Goal: Task Accomplishment & Management: Use online tool/utility

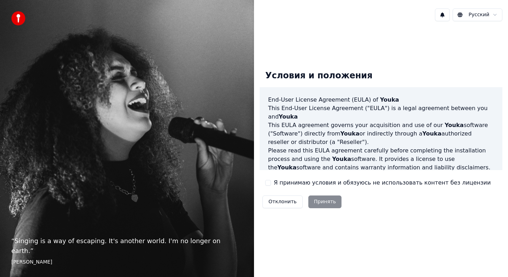
click at [269, 183] on button "Я принимаю условия и обязуюсь не использовать контент без лицензии" at bounding box center [268, 183] width 6 height 6
click at [318, 202] on button "Принять" at bounding box center [324, 201] width 33 height 13
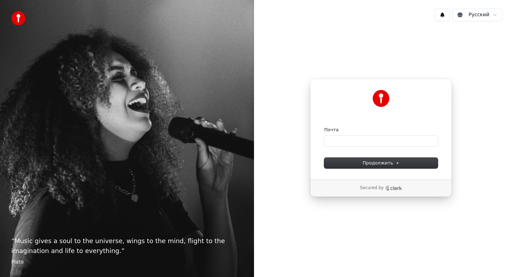
click at [387, 147] on form "Почта Продолжить" at bounding box center [381, 148] width 114 height 42
click at [388, 142] on input "Почта" at bounding box center [381, 141] width 114 height 11
click at [402, 159] on button "Продолжить" at bounding box center [381, 163] width 114 height 11
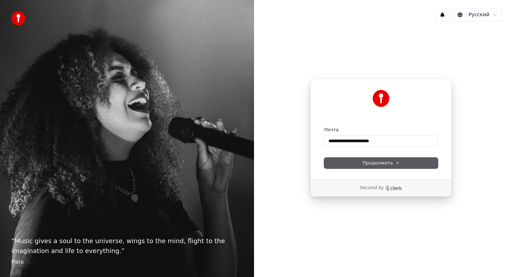
type input "**********"
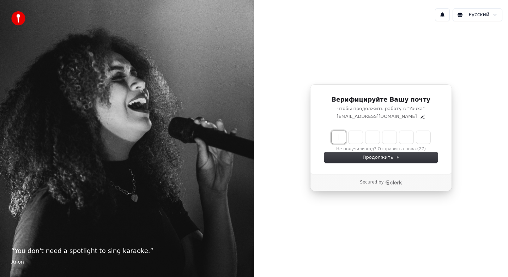
click at [335, 135] on input "Enter verification code" at bounding box center [387, 137] width 113 height 13
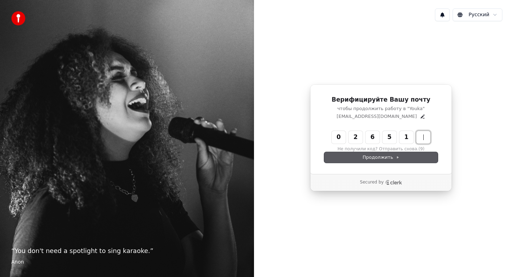
type input "******"
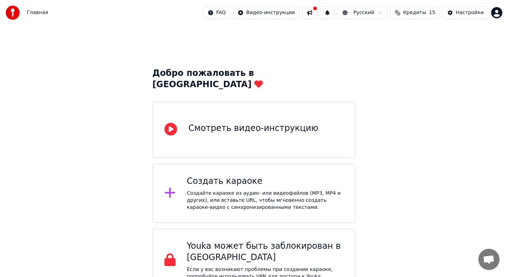
scroll to position [4, 0]
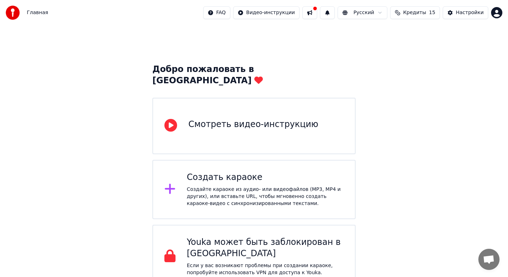
click at [242, 119] on div "Смотреть видео-инструкцию" at bounding box center [253, 124] width 130 height 11
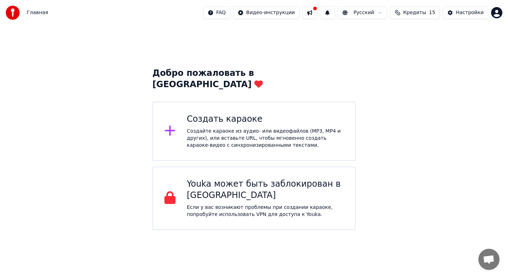
scroll to position [0, 0]
click at [257, 128] on div "Создайте караоке из аудио- или видеофайлов (MP3, MP4 и других), или вставьте UR…" at bounding box center [265, 138] width 157 height 21
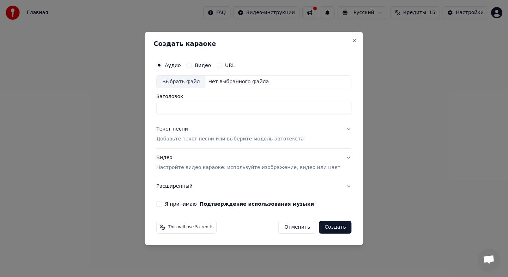
click at [294, 230] on button "Отменить" at bounding box center [297, 227] width 38 height 13
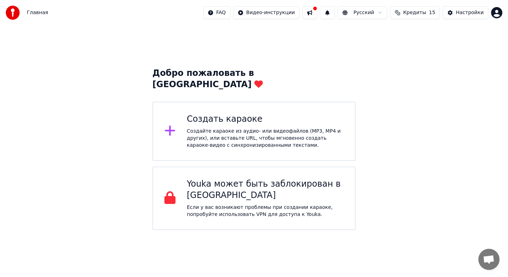
click at [288, 137] on div "Создайте караоке из аудио- или видеофайлов (MP3, MP4 и других), или вставьте UR…" at bounding box center [265, 138] width 157 height 21
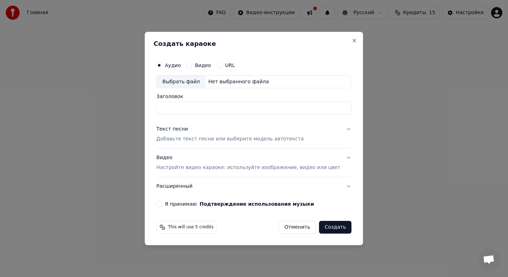
click at [182, 81] on div "Выбрать файл" at bounding box center [181, 81] width 49 height 13
click at [244, 109] on input "**********" at bounding box center [253, 108] width 195 height 13
type input "*"
type input "*******"
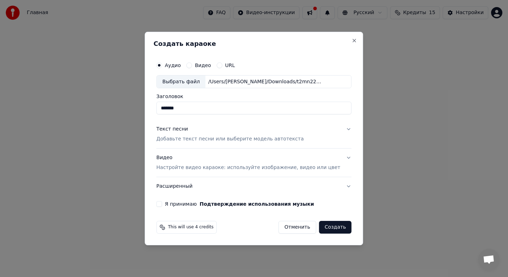
click at [162, 204] on button "Я принимаю Подтверждение использования музыки" at bounding box center [159, 204] width 6 height 6
click at [343, 130] on button "Текст песни Добавьте текст песни или выберите модель автотекста" at bounding box center [253, 134] width 195 height 28
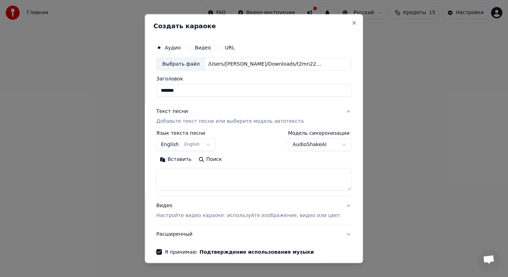
click at [212, 146] on button "English English" at bounding box center [185, 144] width 59 height 13
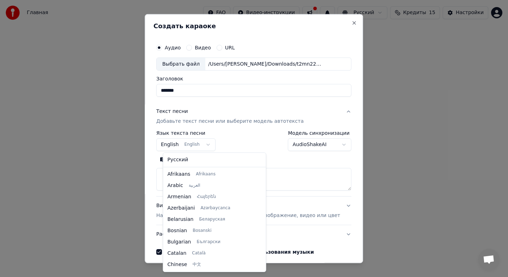
scroll to position [56, 0]
select select "**"
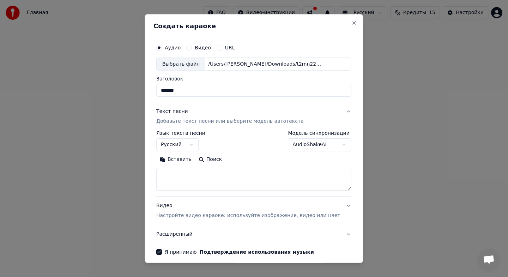
click at [341, 112] on button "Текст песни Добавьте текст песни или выберите модель автотекста" at bounding box center [253, 116] width 195 height 28
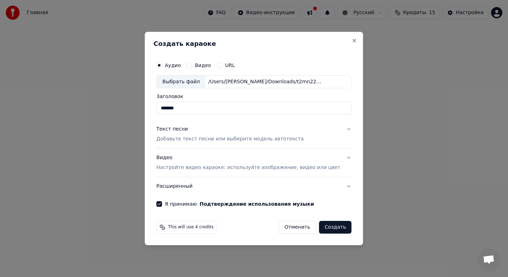
click at [341, 158] on button "Видео Настройте видео караоке: используйте изображение, видео или цвет" at bounding box center [253, 163] width 195 height 28
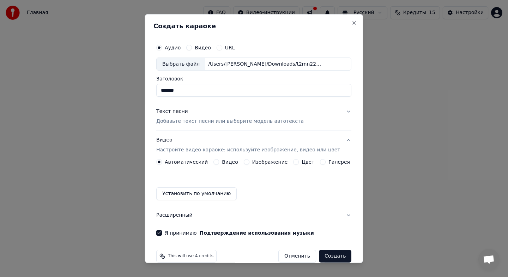
click at [294, 161] on button "Цвет" at bounding box center [296, 162] width 6 height 6
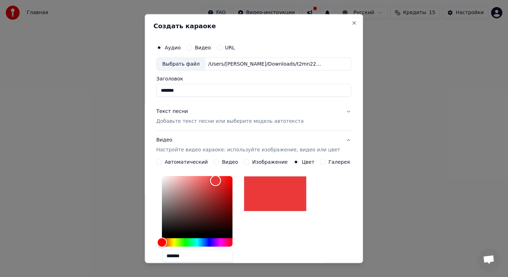
click at [220, 181] on div "Color" at bounding box center [197, 205] width 71 height 58
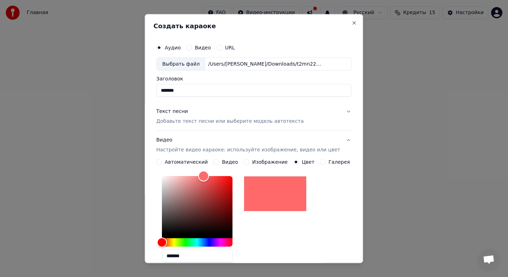
type input "*******"
drag, startPoint x: 220, startPoint y: 181, endPoint x: 193, endPoint y: 171, distance: 29.2
click at [198, 171] on div "Color" at bounding box center [203, 176] width 11 height 11
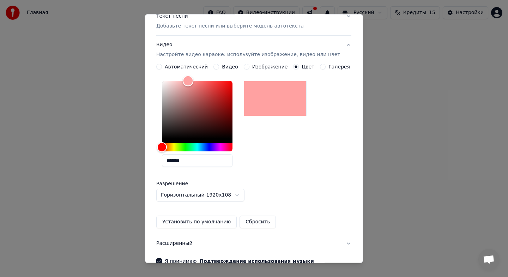
scroll to position [134, 0]
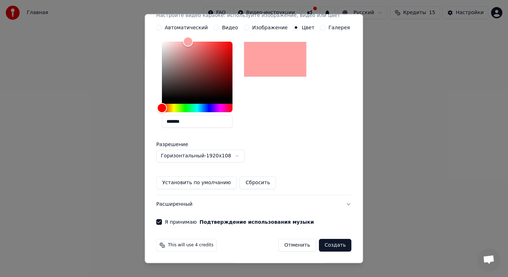
click at [333, 243] on button "Создать" at bounding box center [335, 245] width 32 height 13
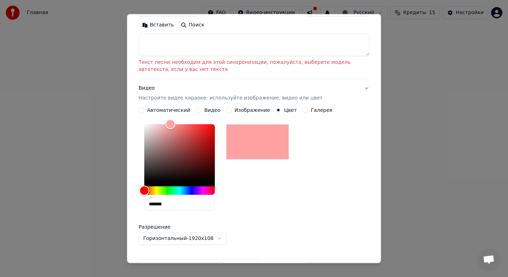
scroll to position [47, 0]
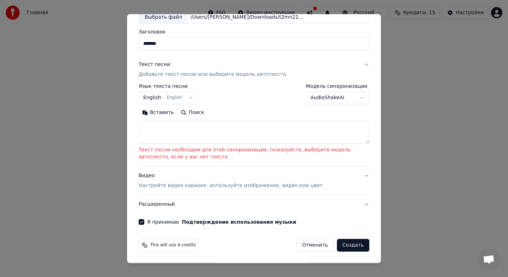
click at [275, 129] on textarea at bounding box center [254, 132] width 231 height 23
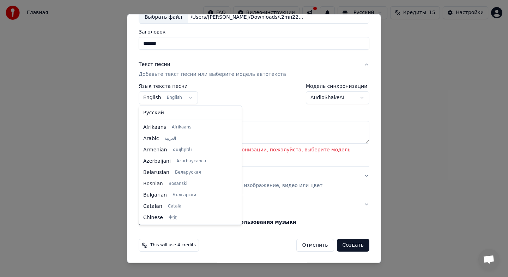
click at [191, 101] on body "Главная FAQ Видео-инструкции Русский Кредиты 15 Настройки Добро пожаловать в Yo…" at bounding box center [254, 115] width 508 height 230
select select "**"
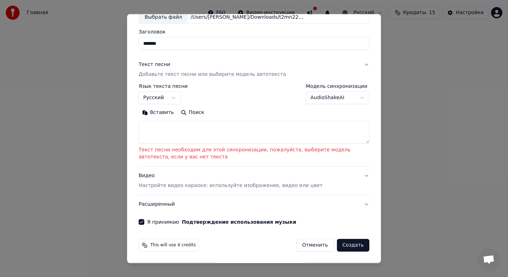
click at [227, 128] on textarea at bounding box center [254, 132] width 231 height 23
paste textarea "**********"
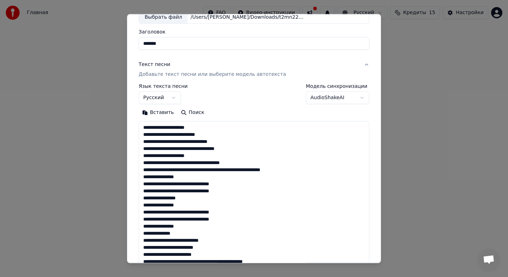
scroll to position [30, 0]
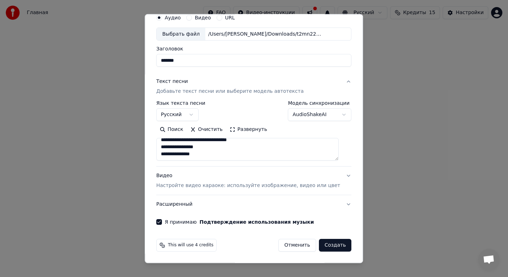
type textarea "**********"
click at [334, 246] on button "Создать" at bounding box center [335, 245] width 32 height 13
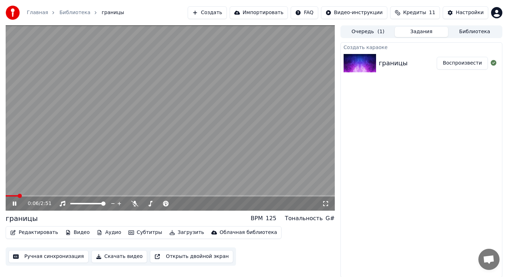
click at [13, 203] on icon at bounding box center [15, 203] width 4 height 4
click at [14, 205] on icon at bounding box center [14, 203] width 4 height 5
click at [100, 231] on button "Аудио" at bounding box center [109, 232] width 30 height 10
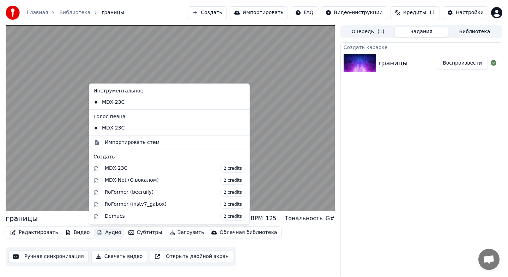
click at [240, 126] on icon at bounding box center [242, 128] width 5 height 6
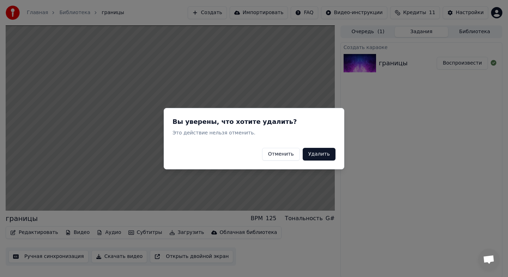
click at [320, 156] on button "Удалить" at bounding box center [319, 153] width 33 height 13
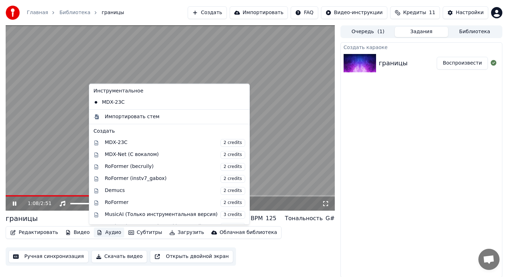
click at [108, 233] on button "Аудио" at bounding box center [109, 232] width 30 height 10
click at [374, 168] on div "Создать караоке границы Воспроизвести" at bounding box center [421, 159] width 162 height 235
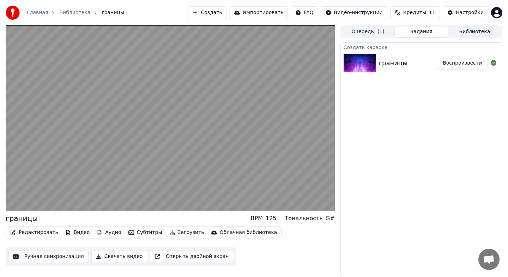
scroll to position [1, 0]
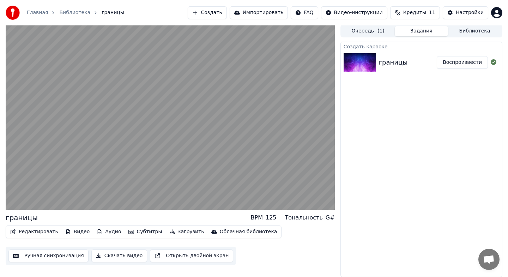
click at [122, 257] on button "Скачать видео" at bounding box center [119, 255] width 56 height 13
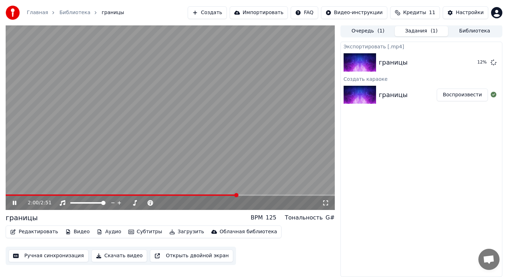
click at [175, 231] on button "Загрузить" at bounding box center [186, 232] width 41 height 10
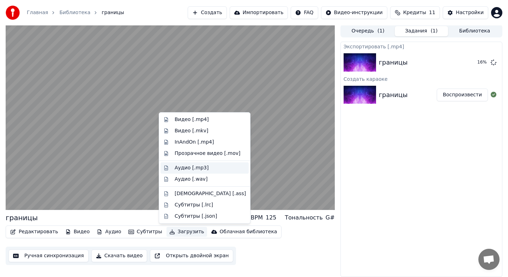
click at [205, 170] on div "Аудио [.mp3]" at bounding box center [192, 167] width 34 height 7
